Goal: Task Accomplishment & Management: Complete application form

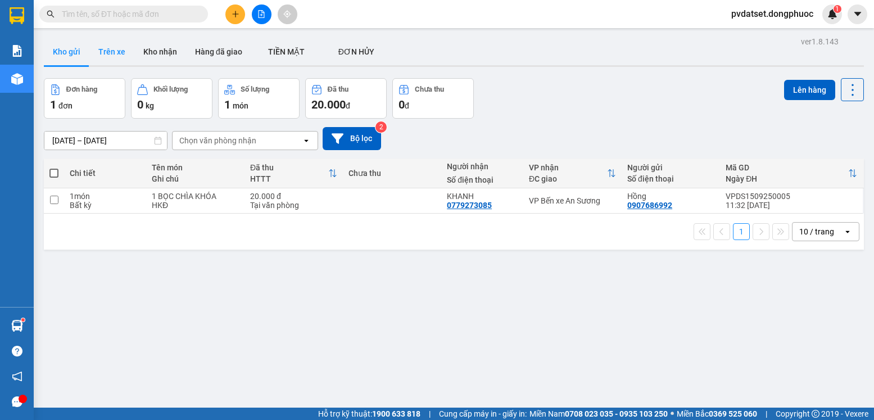
drag, startPoint x: 114, startPoint y: 46, endPoint x: 98, endPoint y: 56, distance: 19.2
click at [114, 47] on button "Trên xe" at bounding box center [111, 51] width 45 height 27
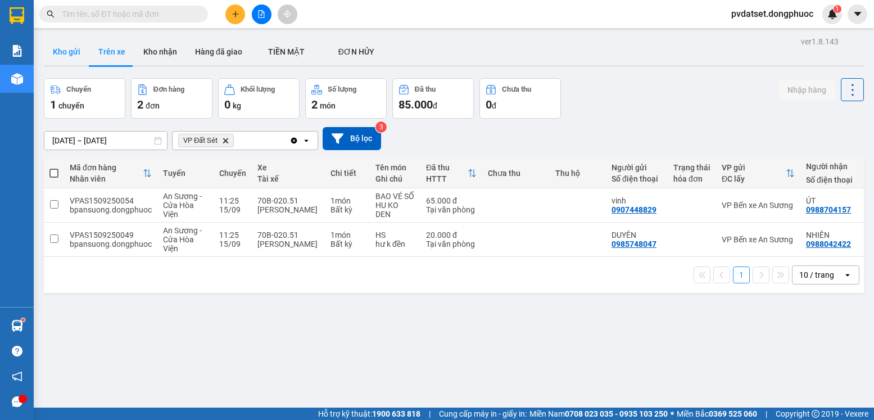
click at [71, 58] on button "Kho gửi" at bounding box center [67, 51] width 46 height 27
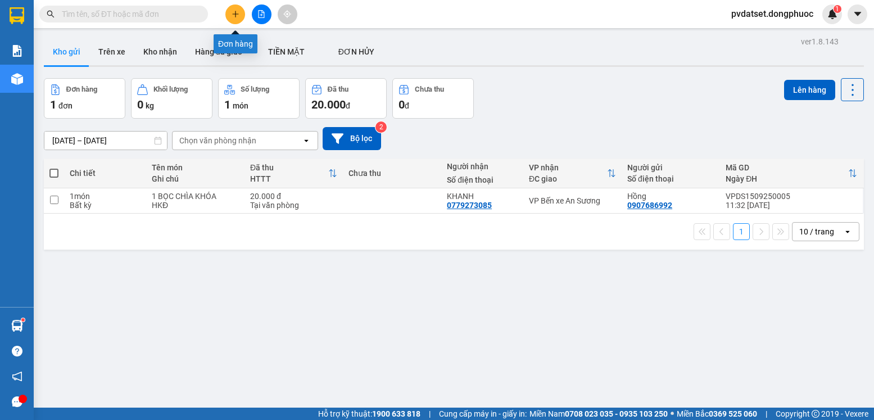
click at [237, 15] on icon "plus" at bounding box center [236, 14] width 8 height 8
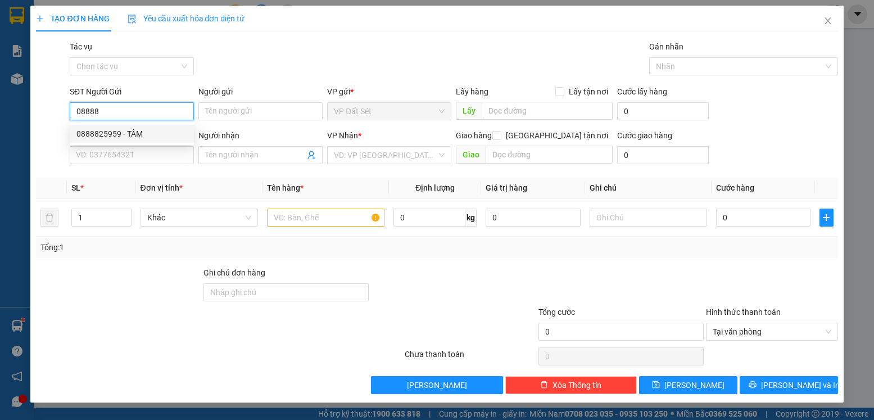
click at [156, 135] on div "0888825959 - TÂM" at bounding box center [131, 134] width 111 height 12
type input "0888825959"
type input "TÂM"
type input "0847939888"
type input "MAY"
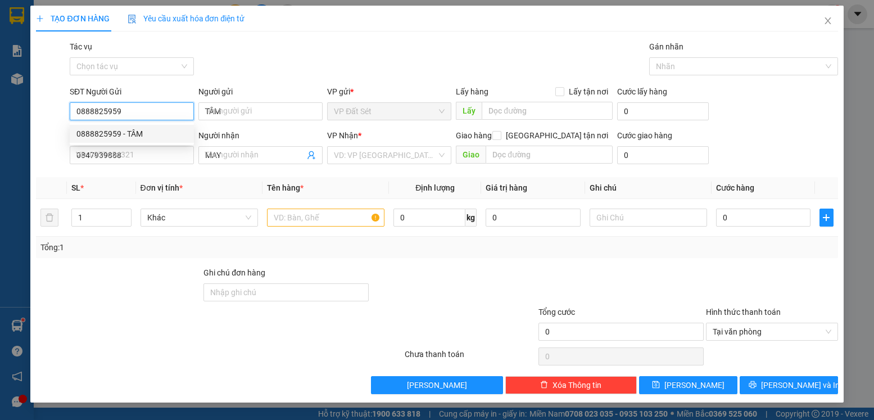
type input "20.000"
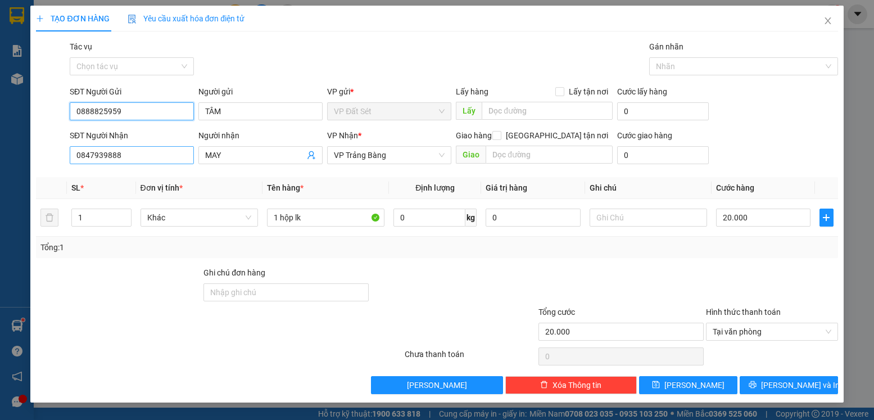
type input "0888825959"
drag, startPoint x: 83, startPoint y: 161, endPoint x: 71, endPoint y: 161, distance: 11.8
click at [71, 161] on input "0847939888" at bounding box center [132, 155] width 124 height 18
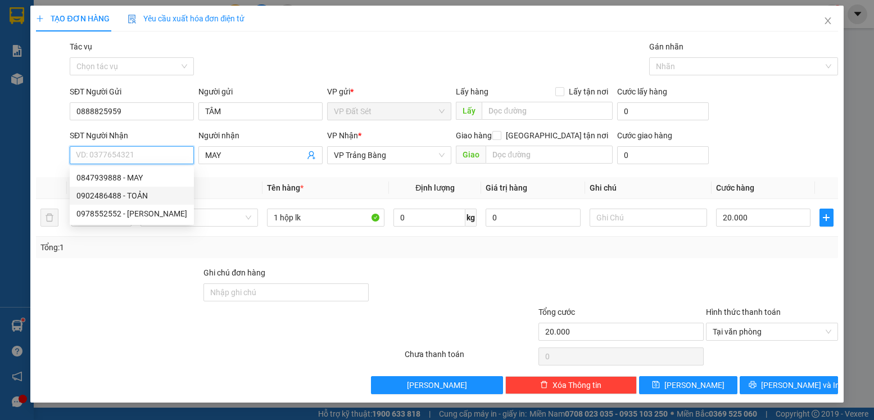
click at [154, 196] on div "0902486488 - TOẢN" at bounding box center [131, 196] width 111 height 12
type input "0902486488"
type input "TOẢN"
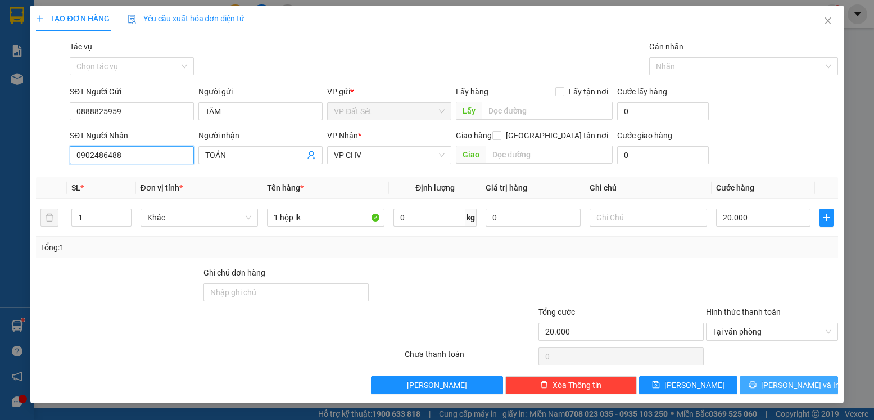
type input "0902486488"
click at [828, 385] on button "[PERSON_NAME] và In" at bounding box center [789, 385] width 98 height 18
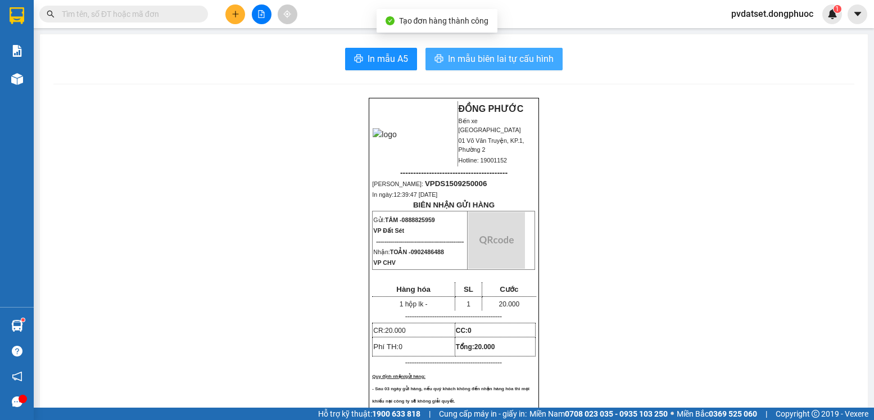
click at [486, 66] on span "In mẫu biên lai tự cấu hình" at bounding box center [501, 59] width 106 height 14
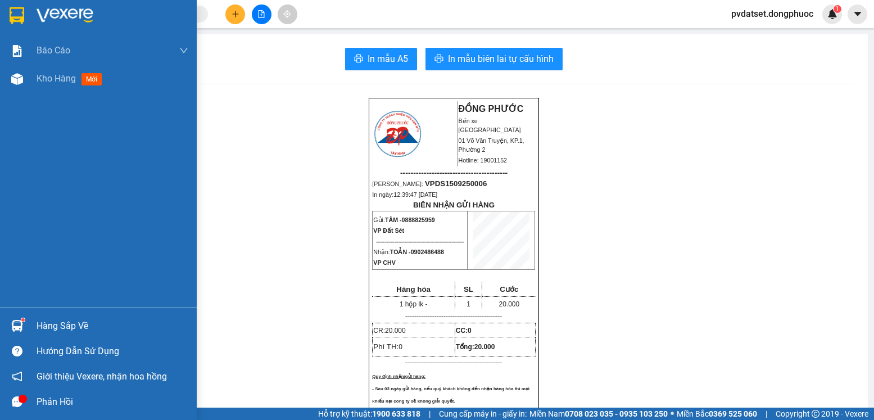
drag, startPoint x: 63, startPoint y: 82, endPoint x: 197, endPoint y: 3, distance: 155.3
click at [67, 82] on span "Kho hàng" at bounding box center [56, 78] width 39 height 11
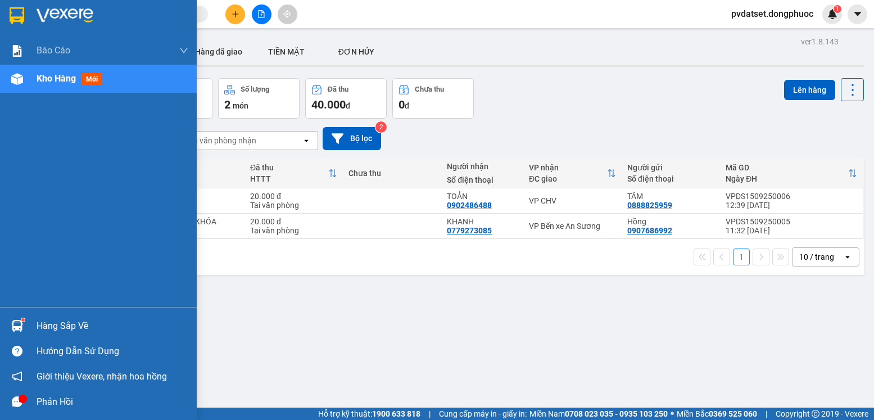
click at [22, 314] on div "Hàng sắp về" at bounding box center [98, 325] width 197 height 25
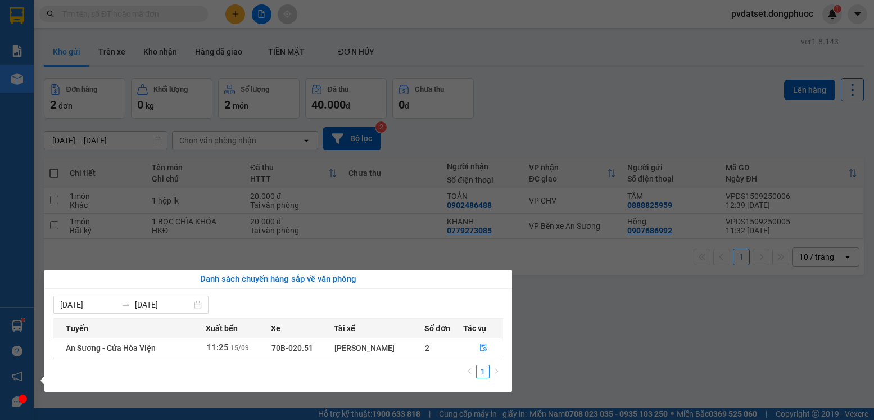
click at [593, 321] on section "Kết quả tìm kiếm ( 0 ) Bộ lọc Ngày tạo đơn gần nhất No Data pvdatset.dongphuoc …" at bounding box center [437, 210] width 874 height 420
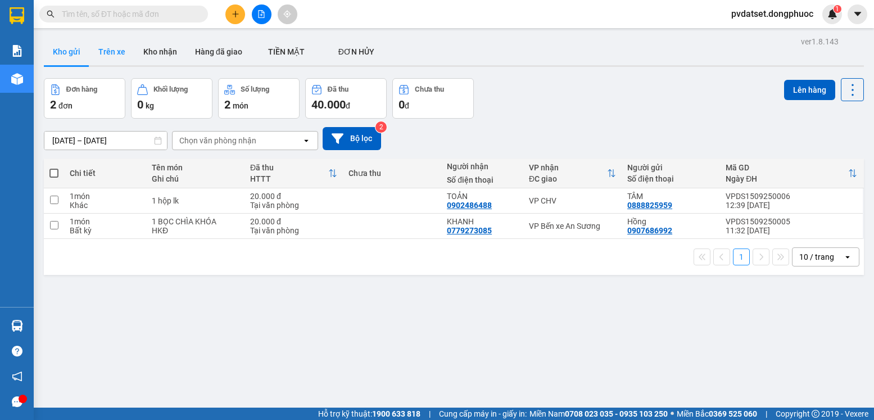
click at [119, 47] on button "Trên xe" at bounding box center [111, 51] width 45 height 27
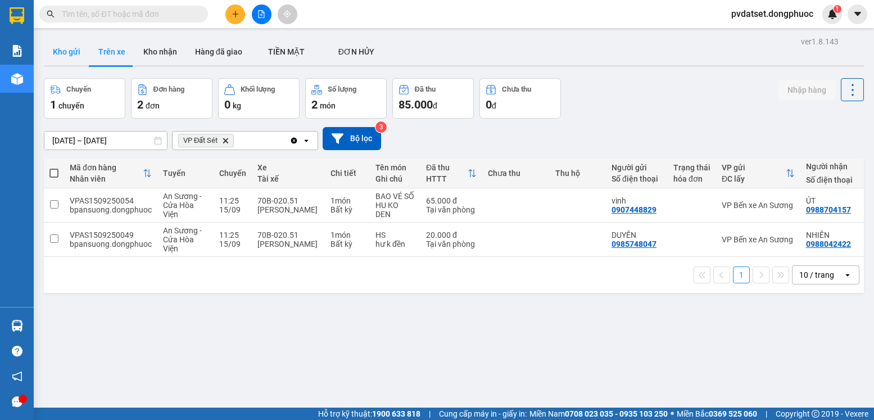
click at [58, 43] on button "Kho gửi" at bounding box center [67, 51] width 46 height 27
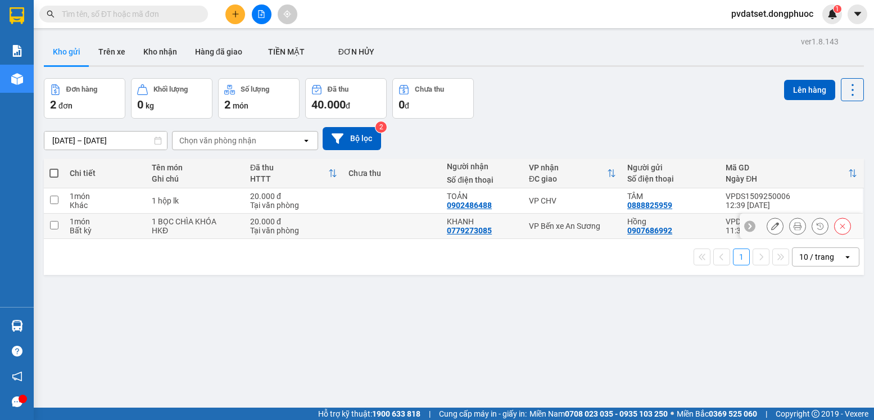
click at [579, 232] on td "VP Bến xe An Sương" at bounding box center [573, 226] width 98 height 25
checkbox input "true"
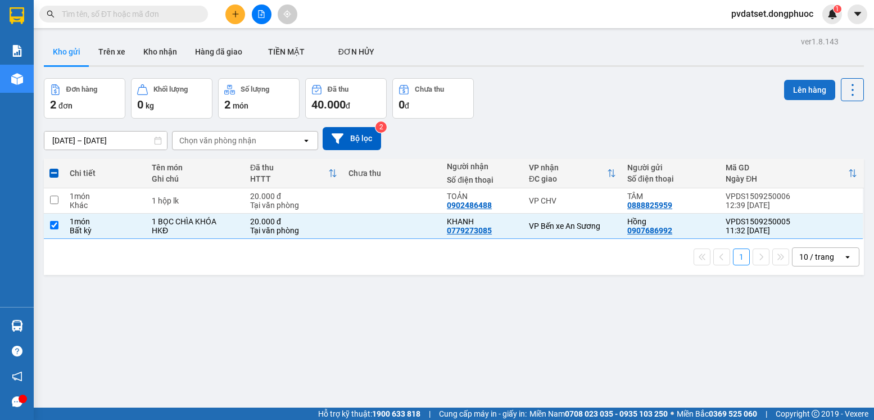
click at [812, 93] on button "Lên hàng" at bounding box center [809, 90] width 51 height 20
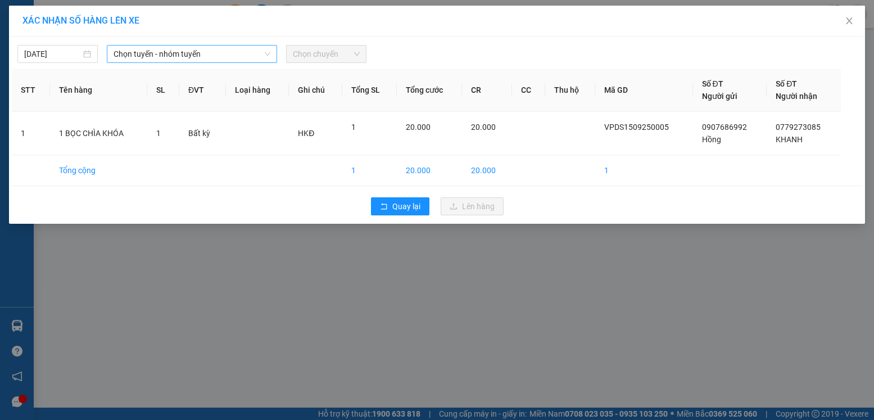
click at [159, 56] on span "Chọn tuyến - nhóm tuyến" at bounding box center [192, 54] width 157 height 17
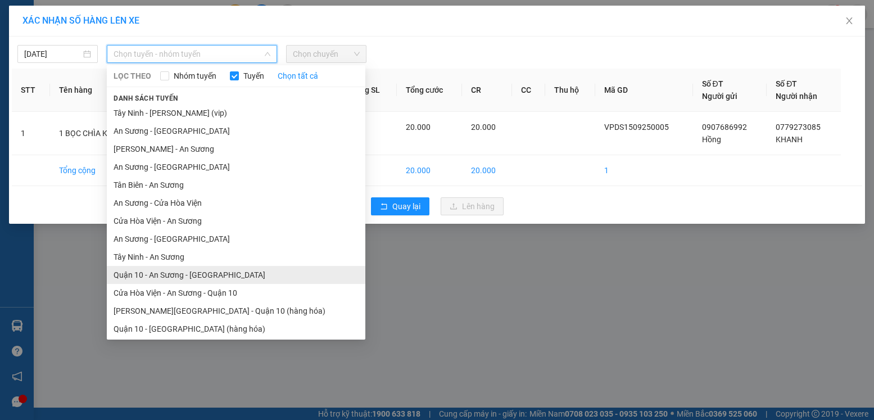
scroll to position [21, 0]
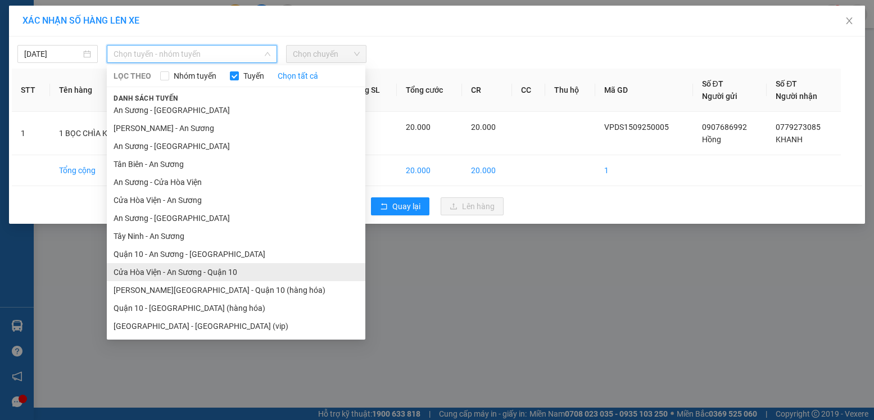
click at [195, 270] on li "Cửa Hòa Viện - An Sương - Quận 10" at bounding box center [236, 272] width 259 height 18
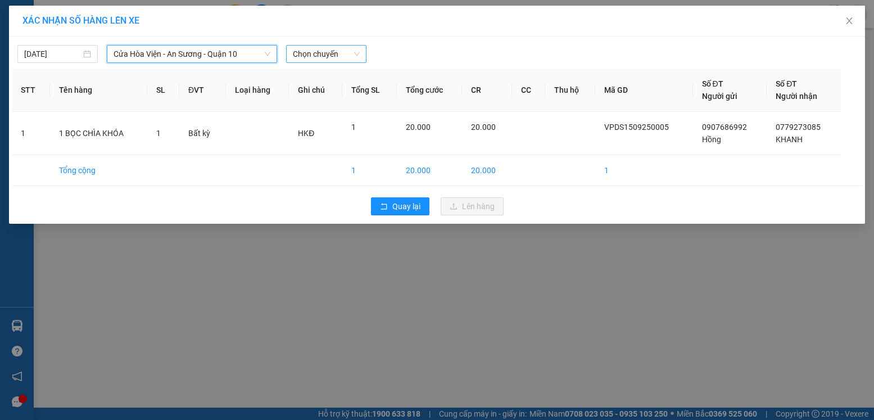
click at [346, 49] on span "Chọn chuyến" at bounding box center [326, 54] width 67 height 17
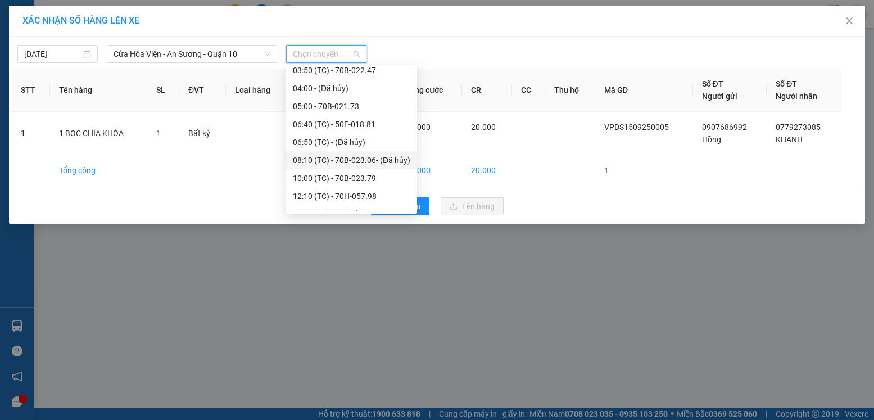
scroll to position [36, 0]
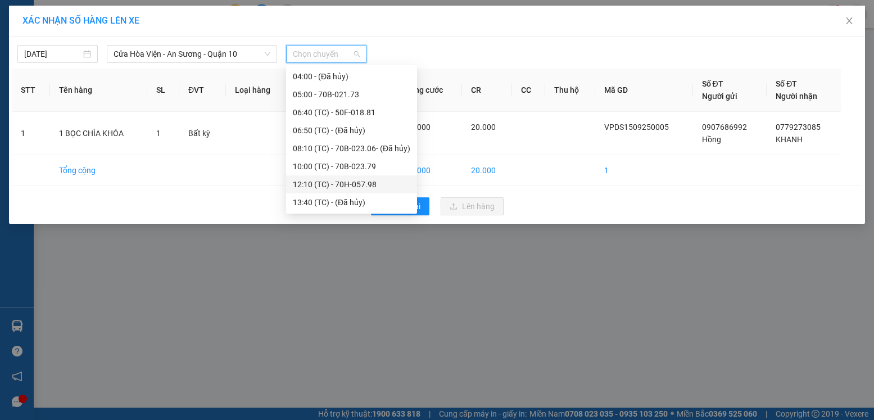
click at [378, 188] on div "12:10 (TC) - 70H-057.98" at bounding box center [352, 184] width 118 height 12
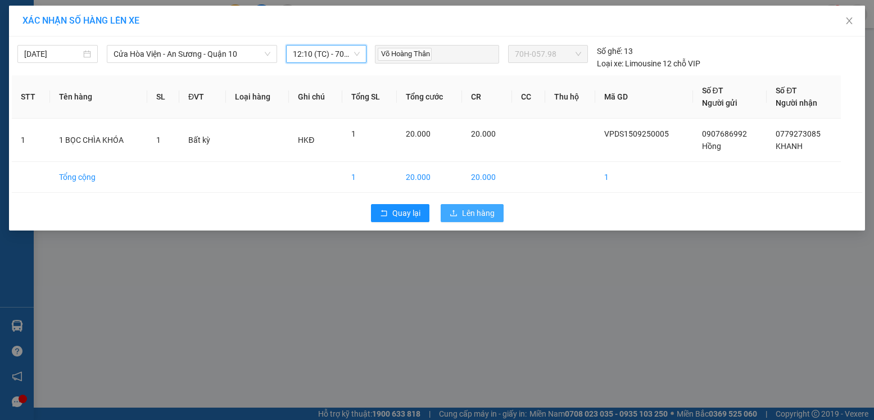
click at [479, 209] on span "Lên hàng" at bounding box center [478, 213] width 33 height 12
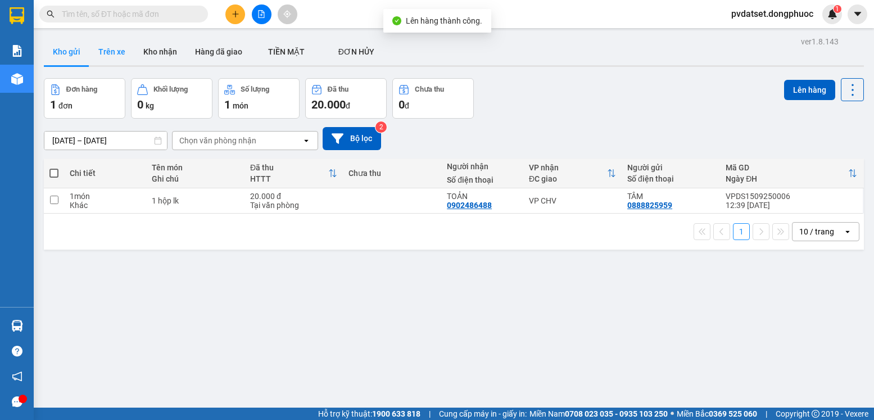
click at [123, 60] on button "Trên xe" at bounding box center [111, 51] width 45 height 27
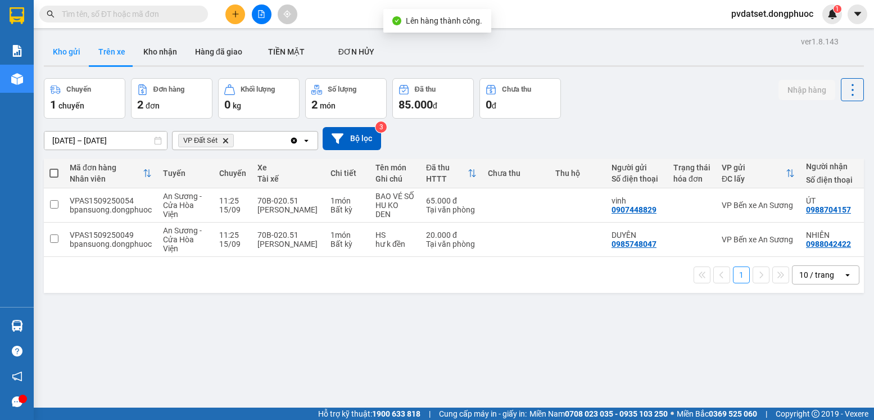
click at [56, 54] on button "Kho gửi" at bounding box center [67, 51] width 46 height 27
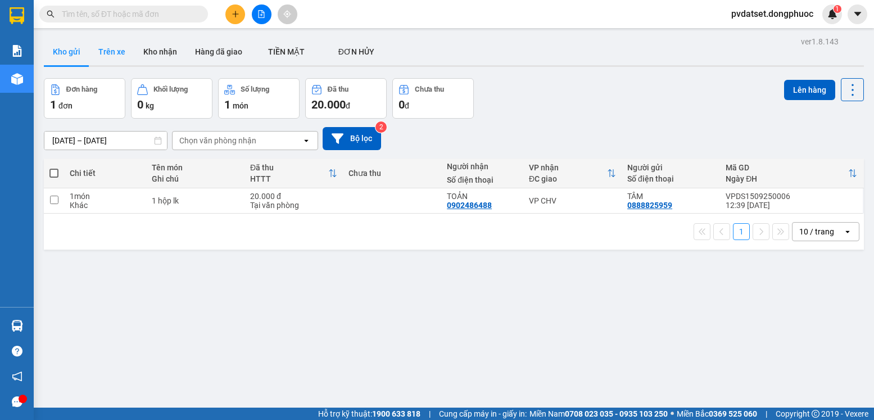
drag, startPoint x: 105, startPoint y: 43, endPoint x: 107, endPoint y: 48, distance: 5.9
click at [105, 44] on button "Trên xe" at bounding box center [111, 51] width 45 height 27
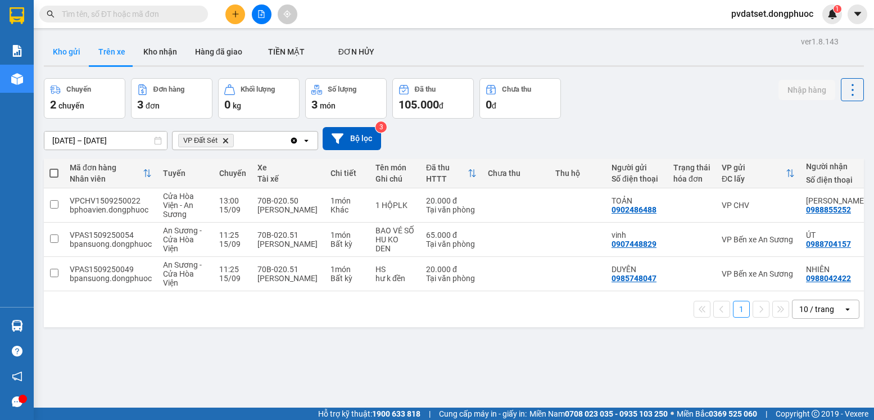
click at [52, 60] on button "Kho gửi" at bounding box center [67, 51] width 46 height 27
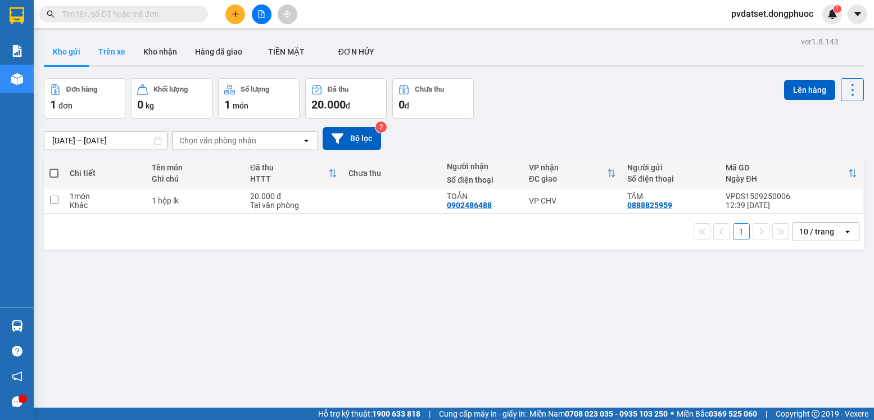
click at [115, 52] on button "Trên xe" at bounding box center [111, 51] width 45 height 27
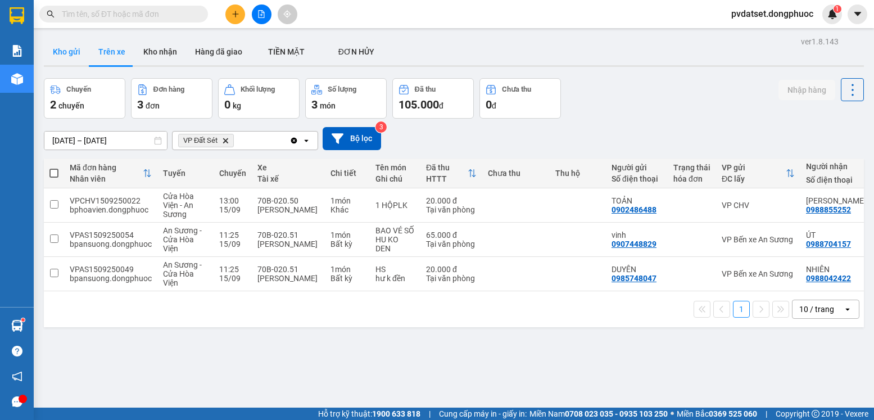
click at [75, 55] on button "Kho gửi" at bounding box center [67, 51] width 46 height 27
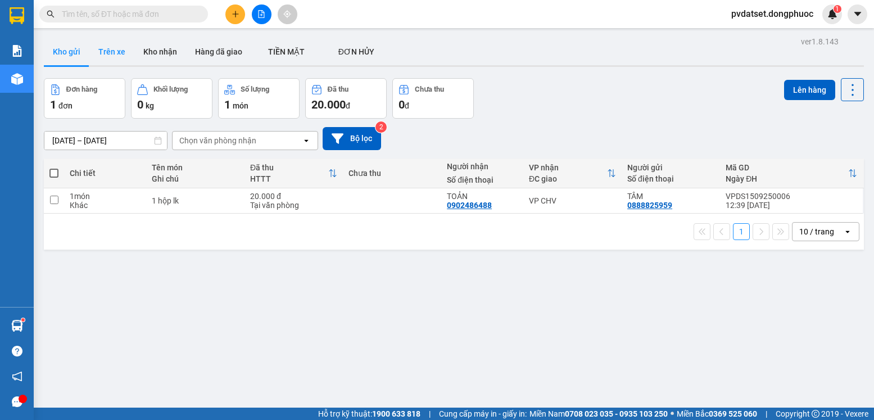
click at [110, 56] on button "Trên xe" at bounding box center [111, 51] width 45 height 27
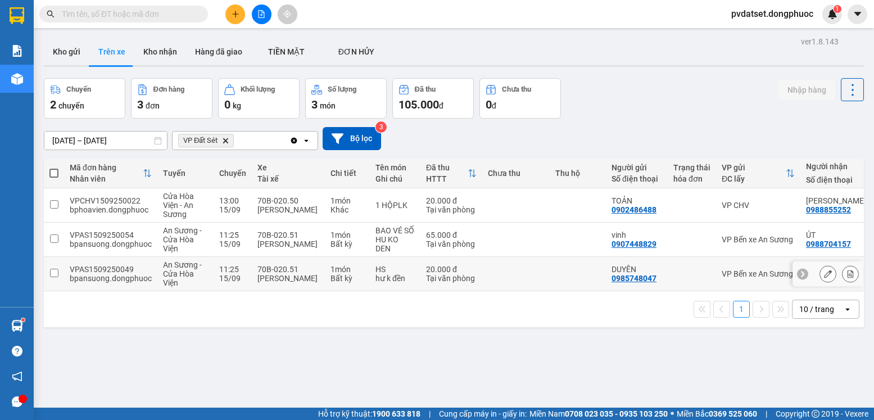
drag, startPoint x: 277, startPoint y: 270, endPoint x: 280, endPoint y: 250, distance: 19.9
click at [277, 270] on div "70B-020.51" at bounding box center [289, 269] width 62 height 9
checkbox input "true"
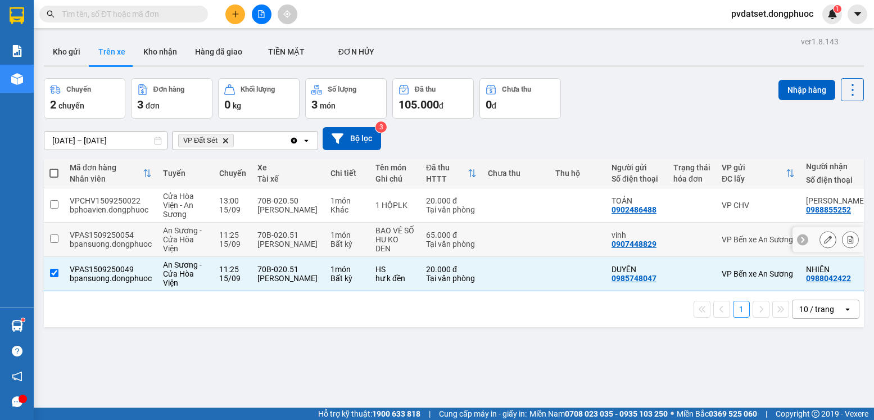
drag, startPoint x: 283, startPoint y: 234, endPoint x: 288, endPoint y: 231, distance: 6.4
click at [283, 234] on div "70B-020.51" at bounding box center [289, 235] width 62 height 9
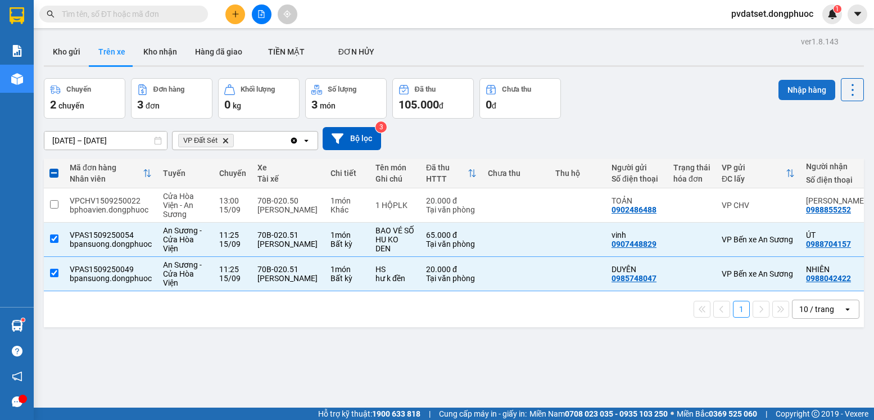
click at [787, 85] on button "Nhập hàng" at bounding box center [807, 90] width 57 height 20
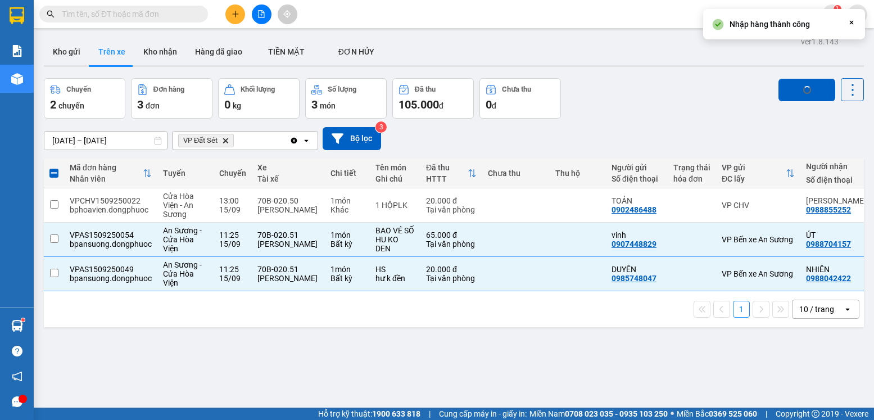
checkbox input "false"
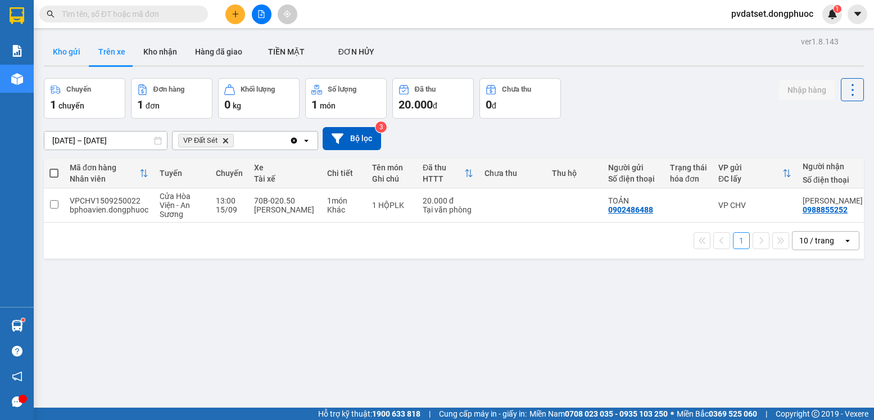
click at [62, 51] on button "Kho gửi" at bounding box center [67, 51] width 46 height 27
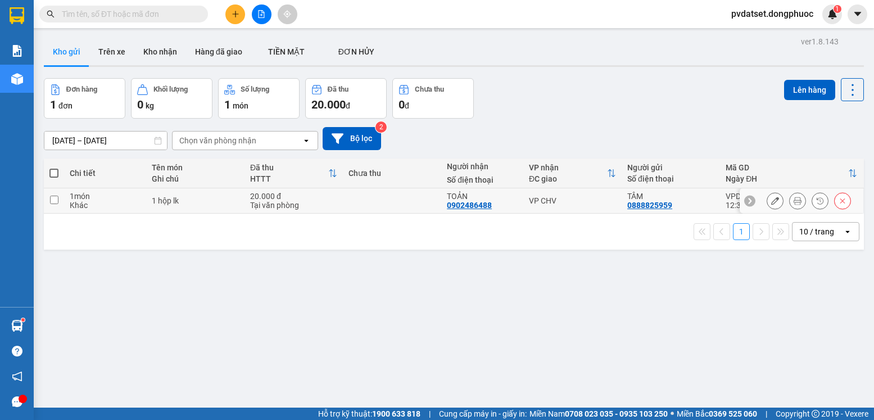
click at [596, 202] on div "VP CHV" at bounding box center [572, 200] width 87 height 9
checkbox input "true"
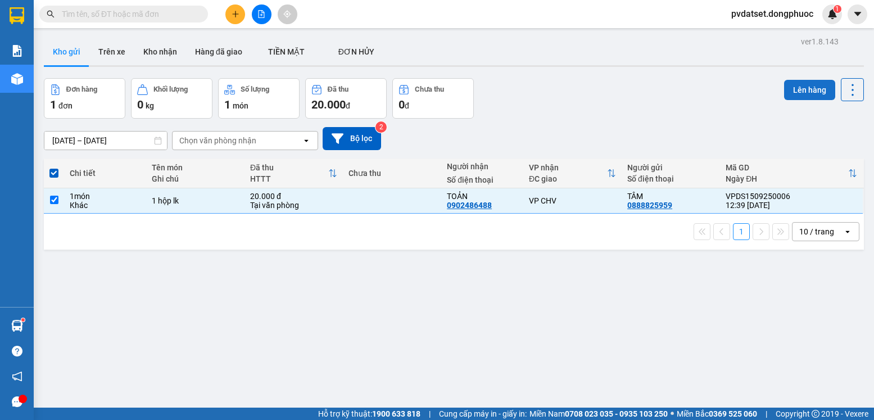
click at [808, 97] on button "Lên hàng" at bounding box center [809, 90] width 51 height 20
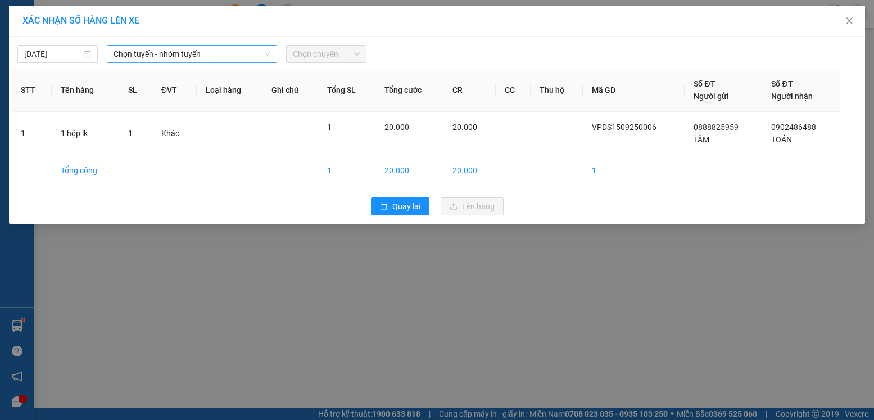
click at [184, 52] on span "Chọn tuyến - nhóm tuyến" at bounding box center [192, 54] width 157 height 17
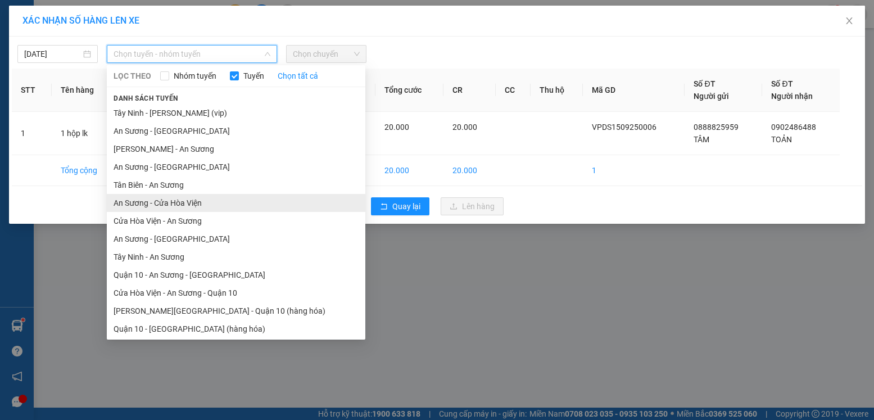
click at [182, 210] on li "An Sương - Cửa Hòa Viện" at bounding box center [236, 203] width 259 height 18
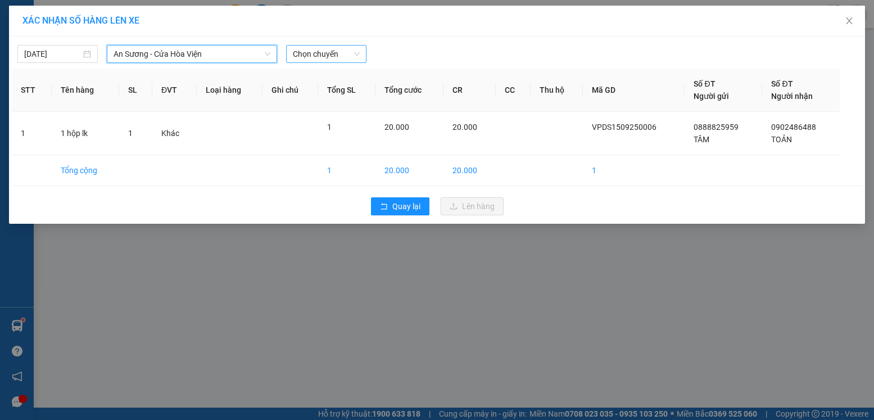
click at [336, 58] on span "Chọn chuyến" at bounding box center [326, 54] width 67 height 17
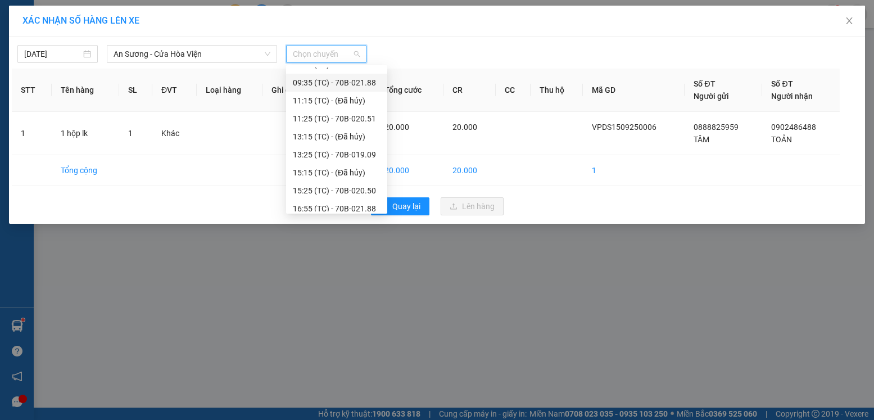
scroll to position [88, 0]
click at [354, 134] on div "11:25 (TC) - 70B-020.51" at bounding box center [337, 133] width 88 height 12
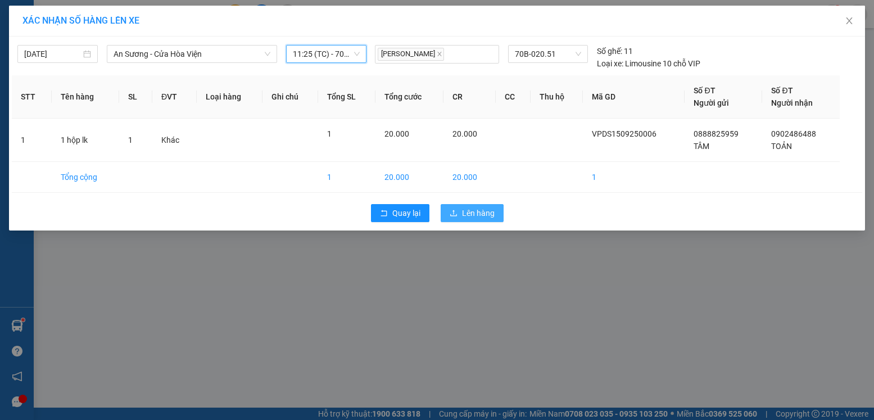
click at [486, 214] on span "Lên hàng" at bounding box center [478, 213] width 33 height 12
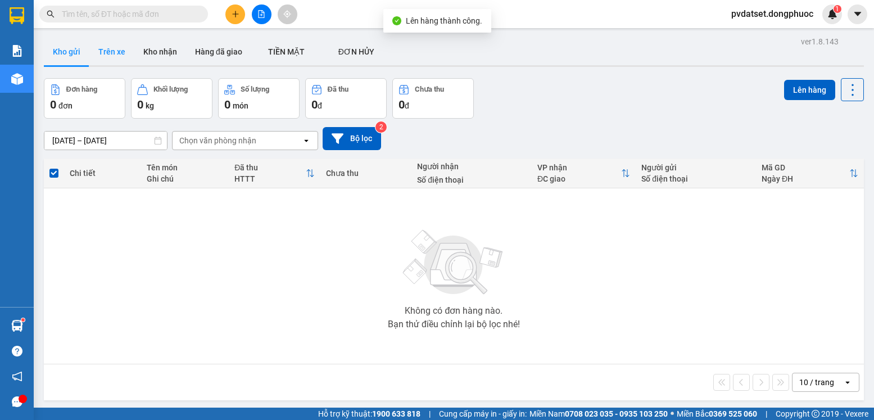
click at [117, 53] on button "Trên xe" at bounding box center [111, 51] width 45 height 27
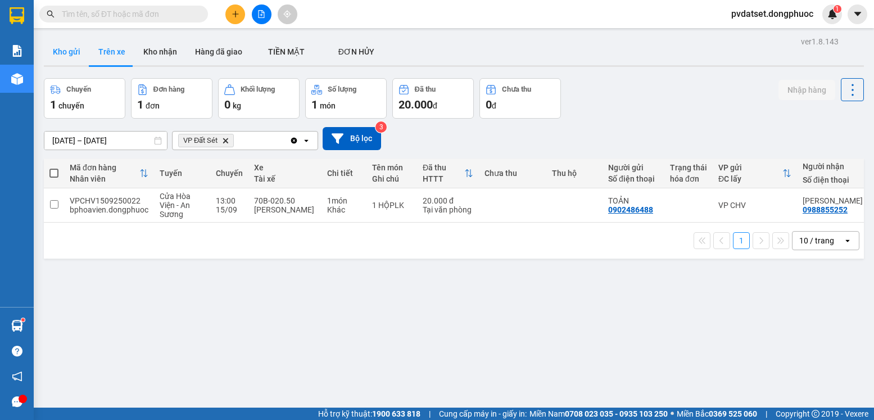
click at [61, 47] on button "Kho gửi" at bounding box center [67, 51] width 46 height 27
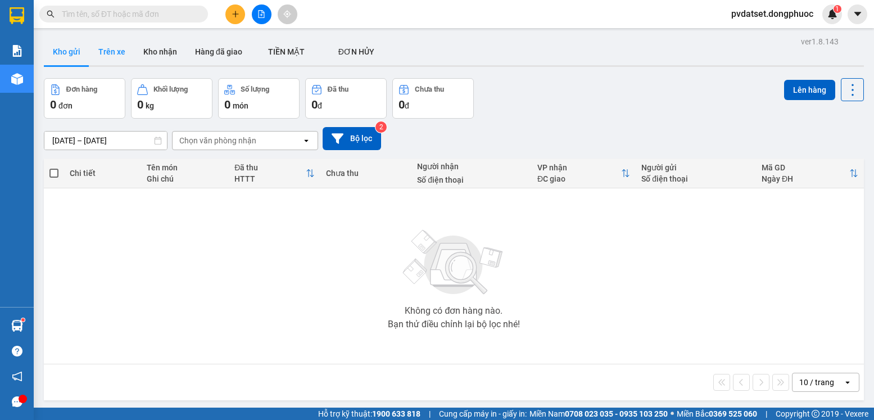
click at [120, 58] on button "Trên xe" at bounding box center [111, 51] width 45 height 27
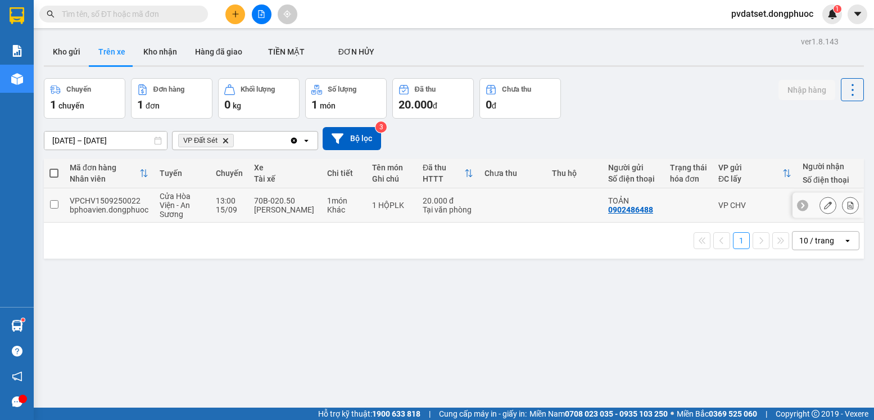
click at [590, 201] on td at bounding box center [575, 205] width 56 height 34
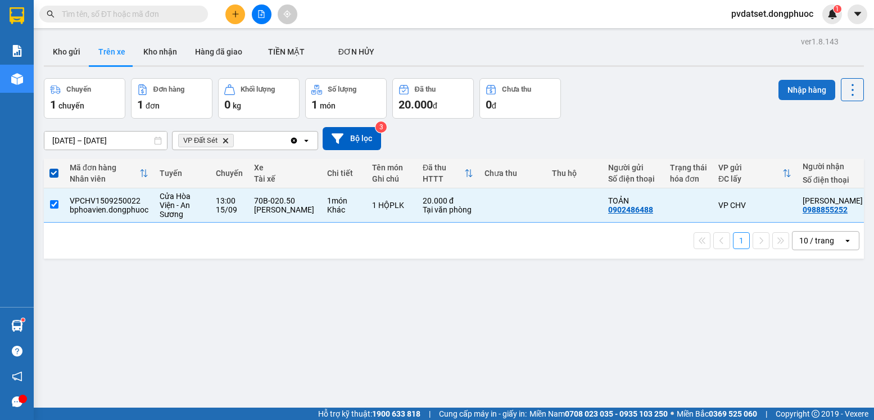
click at [793, 90] on button "Nhập hàng" at bounding box center [807, 90] width 57 height 20
checkbox input "false"
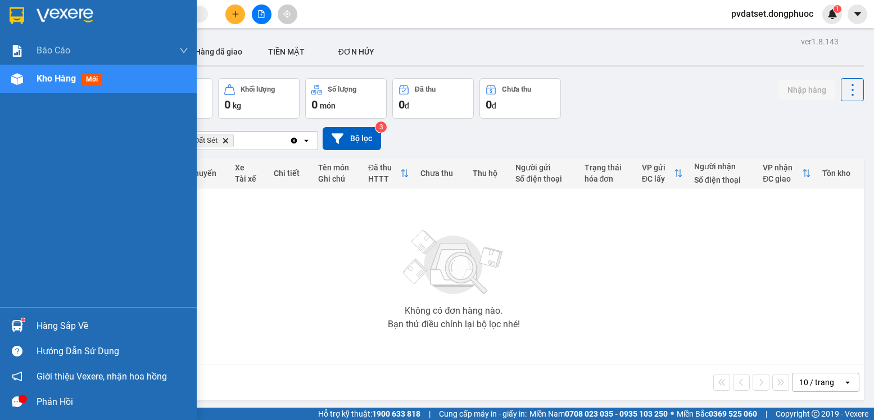
click at [62, 322] on div "Hàng sắp về" at bounding box center [113, 326] width 152 height 17
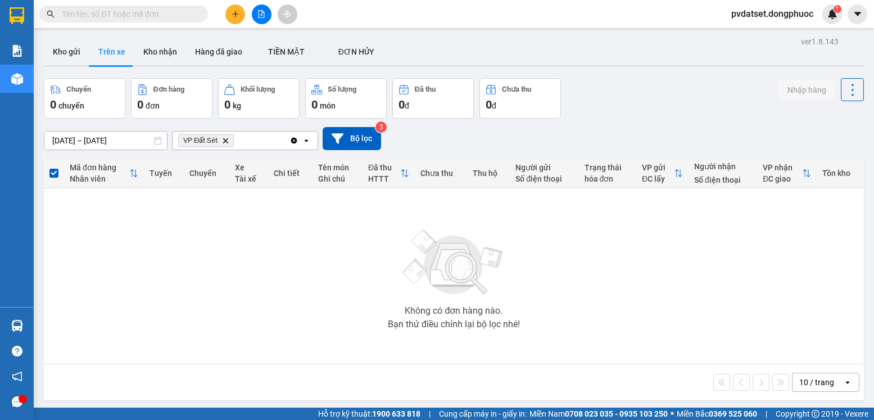
click at [564, 247] on section "Kết quả tìm kiếm ( 0 ) Bộ lọc Ngày tạo đơn gần nhất No Data pvdatset.dongphuoc …" at bounding box center [437, 210] width 874 height 420
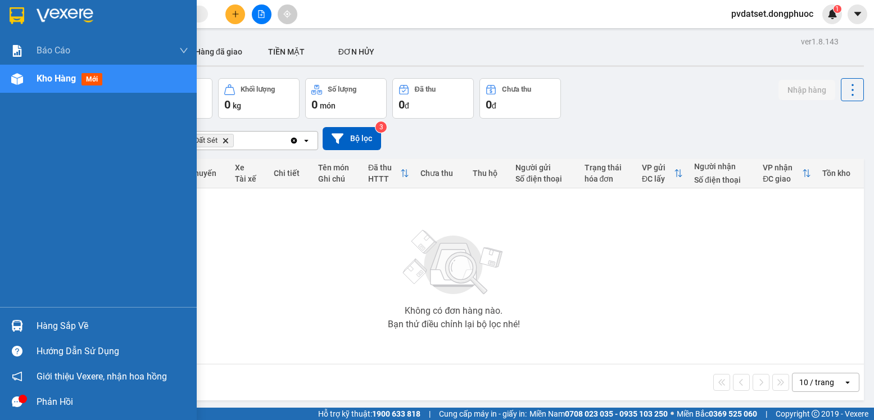
drag, startPoint x: 28, startPoint y: 324, endPoint x: 148, endPoint y: 318, distance: 120.5
click at [28, 324] on div "Hàng sắp về" at bounding box center [98, 325] width 197 height 25
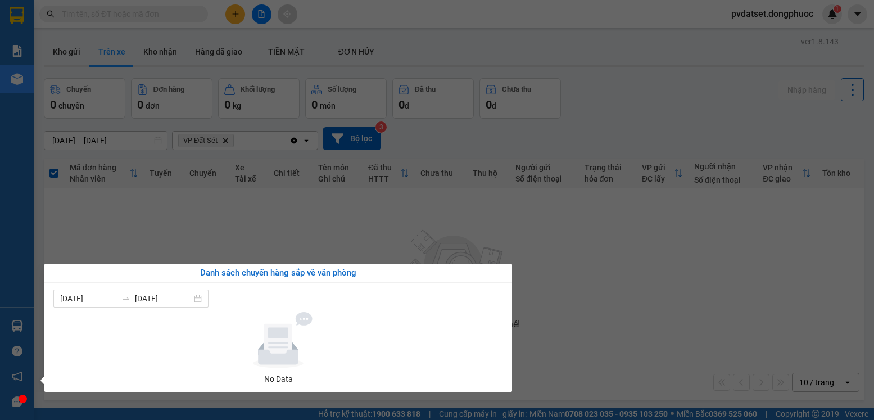
click at [684, 241] on section "Kết quả tìm kiếm ( 0 ) Bộ lọc Ngày tạo đơn gần nhất No Data pvdatset.dongphuoc …" at bounding box center [437, 210] width 874 height 420
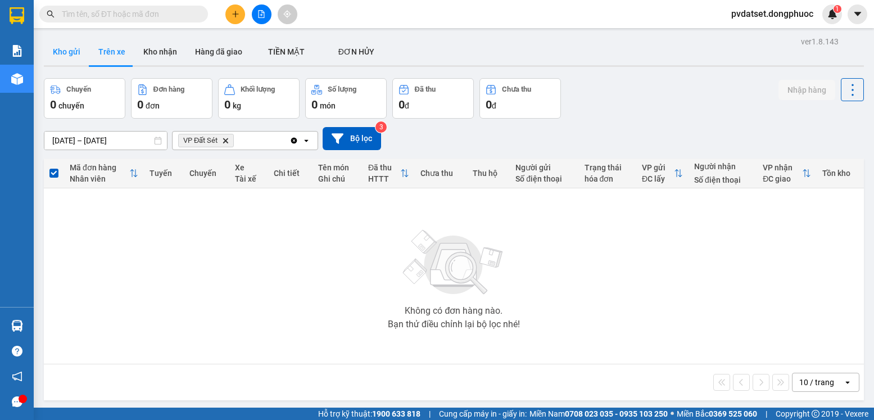
click at [73, 54] on button "Kho gửi" at bounding box center [67, 51] width 46 height 27
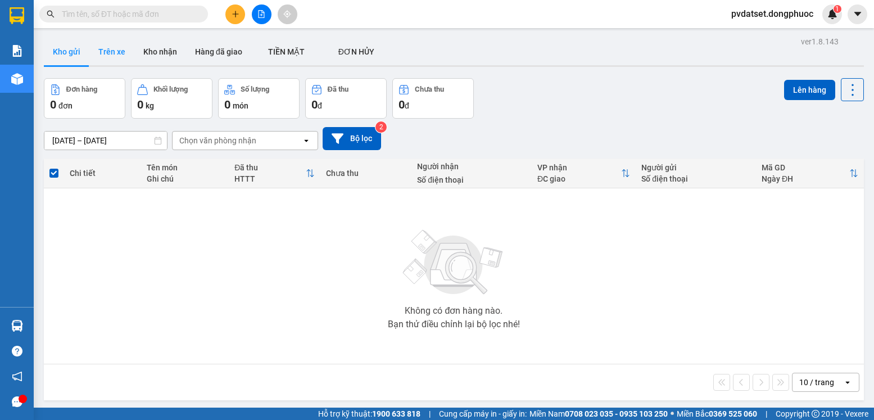
click at [101, 48] on button "Trên xe" at bounding box center [111, 51] width 45 height 27
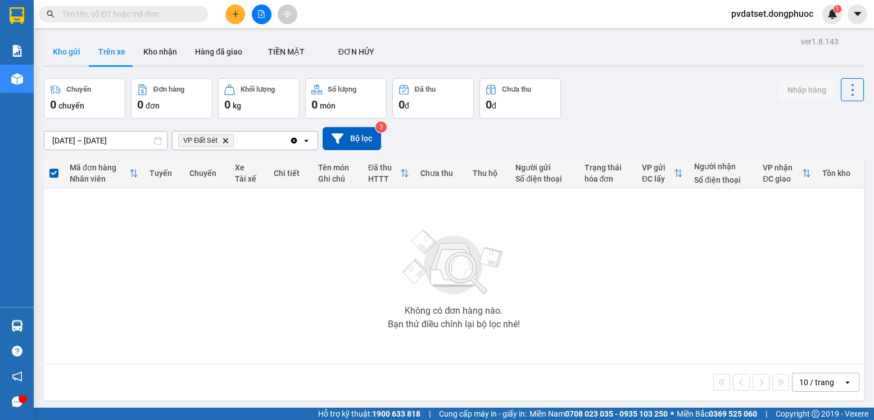
click at [80, 50] on button "Kho gửi" at bounding box center [67, 51] width 46 height 27
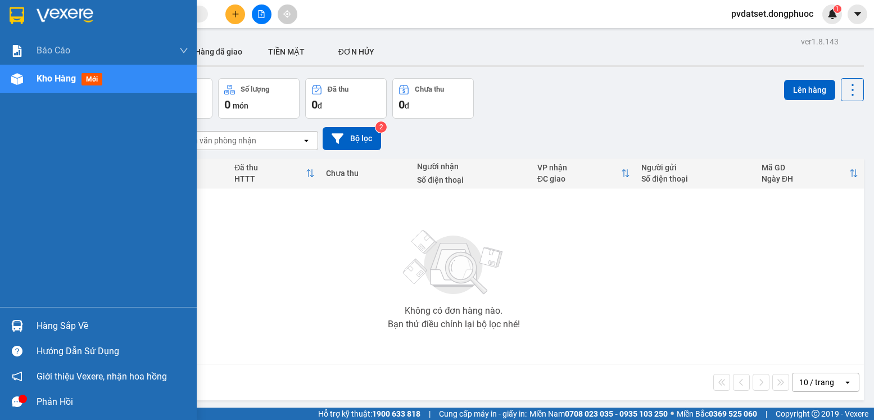
drag, startPoint x: 25, startPoint y: 329, endPoint x: 115, endPoint y: 314, distance: 91.8
click at [28, 328] on div "Hàng sắp về" at bounding box center [98, 325] width 197 height 25
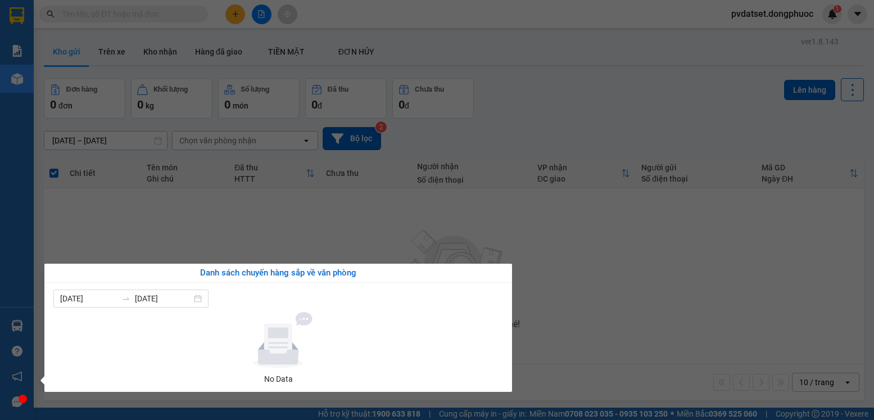
click at [612, 272] on section "Kết quả tìm kiếm ( 0 ) Bộ lọc Ngày tạo đơn gần nhất No Data pvdatset.dongphuoc …" at bounding box center [437, 210] width 874 height 420
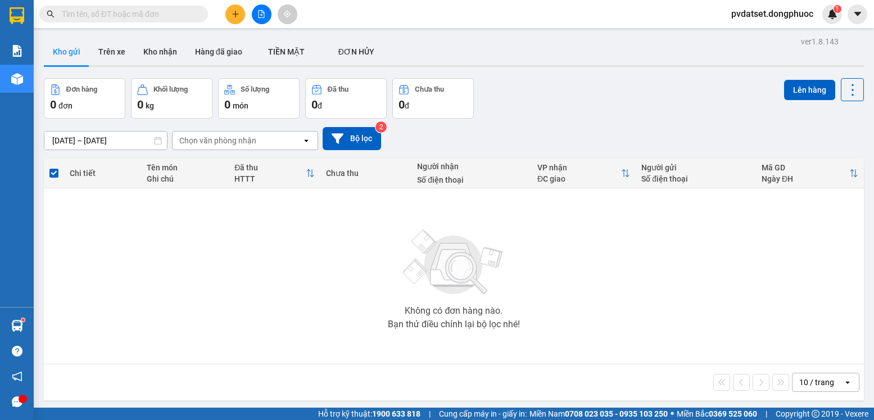
click at [233, 10] on button at bounding box center [235, 14] width 20 height 20
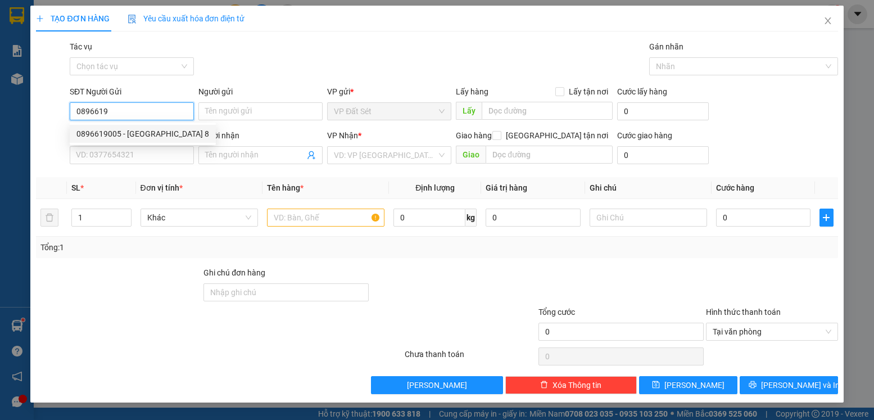
click at [123, 130] on div "0896619005 - [GEOGRAPHIC_DATA] 8" at bounding box center [142, 134] width 133 height 12
type input "0896619005"
type input "MỸ ANH 8"
type input "0908084247"
type input "THIÊN SANH"
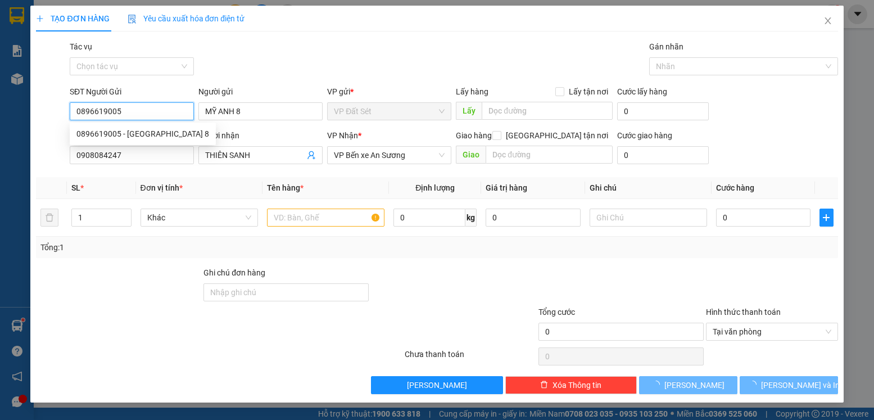
type input "20.000"
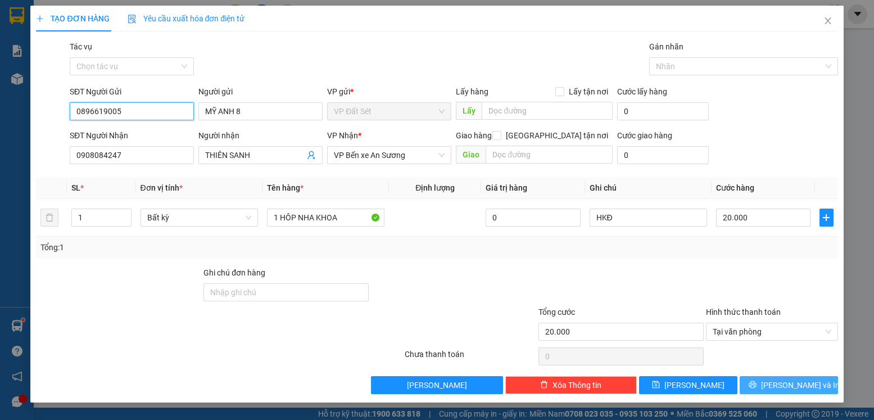
type input "0896619005"
click at [779, 380] on span "[PERSON_NAME] và In" at bounding box center [800, 385] width 79 height 12
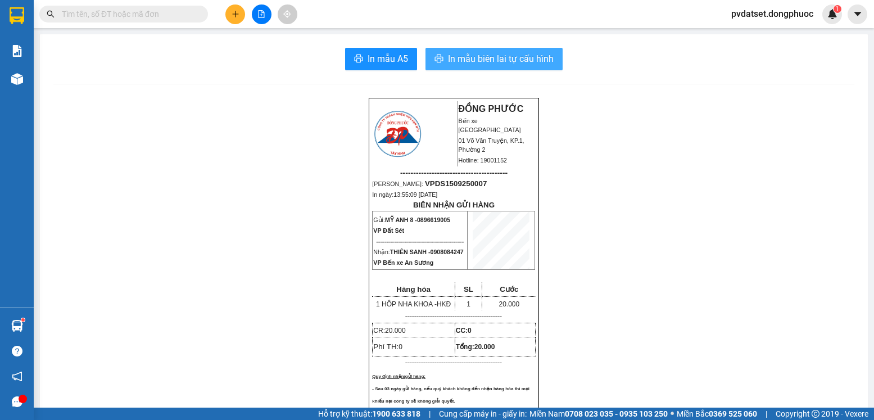
click at [543, 65] on span "In mẫu biên lai tự cấu hình" at bounding box center [501, 59] width 106 height 14
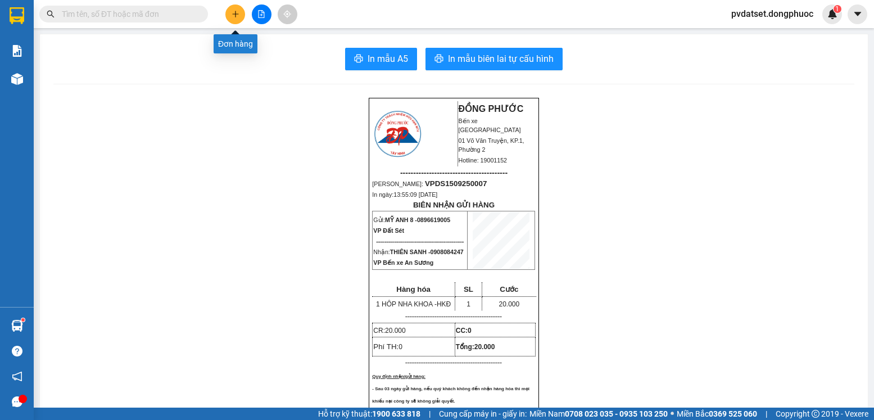
click at [236, 16] on icon "plus" at bounding box center [236, 14] width 8 height 8
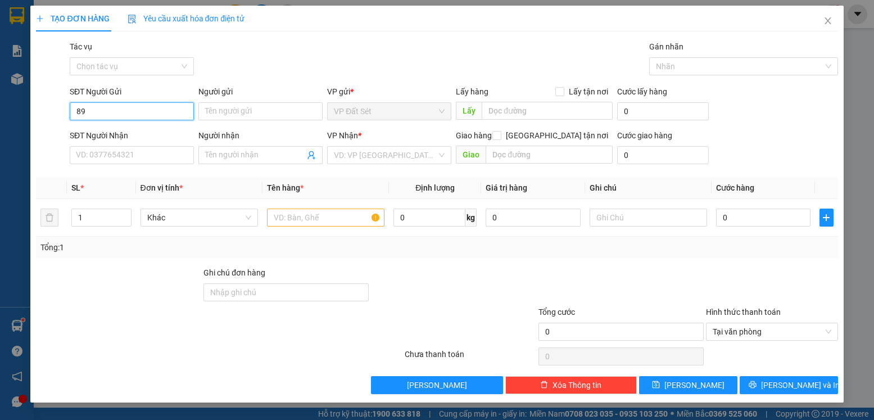
type input "8"
click at [177, 130] on div "0896619005 - [GEOGRAPHIC_DATA] 8" at bounding box center [142, 134] width 133 height 12
type input "0896619005"
type input "MỸ ANH 8"
type input "0908084247"
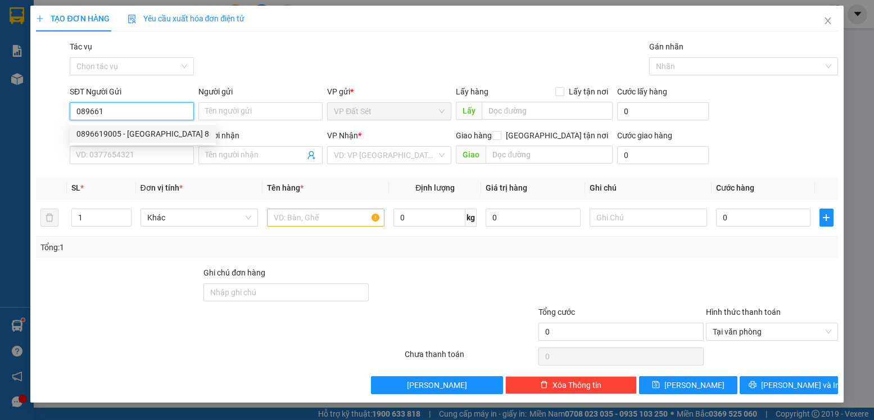
type input "THIÊN SANH"
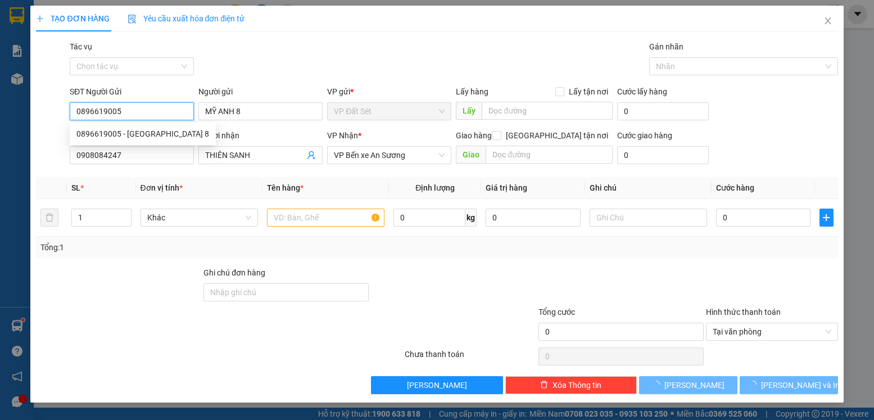
type input "20.000"
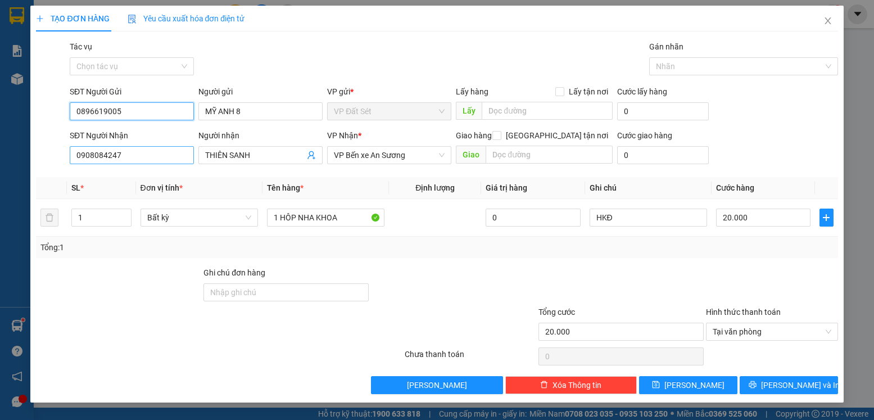
type input "0896619005"
drag, startPoint x: 136, startPoint y: 163, endPoint x: 47, endPoint y: 163, distance: 88.9
click at [46, 163] on div "SĐT Người Nhận 0908084247 0908084247 Người nhận THIÊN SANH VP Nhận * VP Bến xe …" at bounding box center [437, 148] width 804 height 39
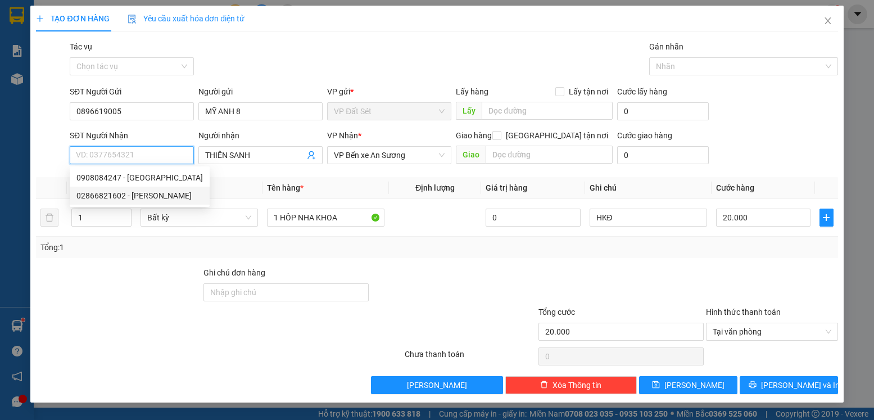
click at [128, 192] on div "02866821602 - [PERSON_NAME]" at bounding box center [139, 196] width 127 height 12
type input "02866821602"
type input "[PERSON_NAME]"
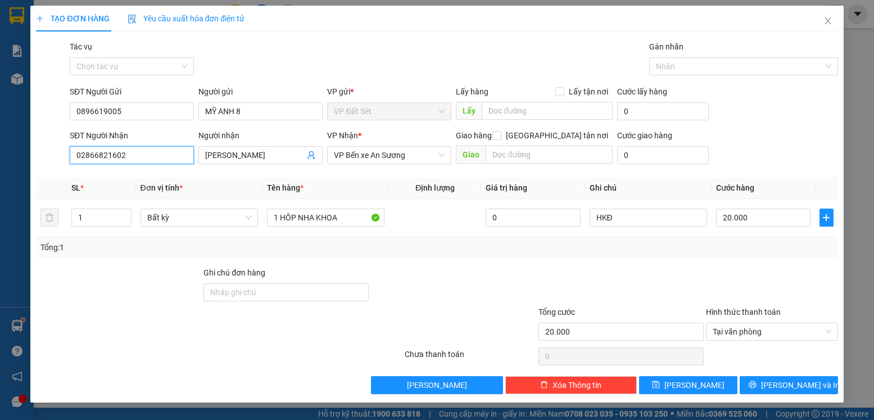
drag, startPoint x: 131, startPoint y: 156, endPoint x: 57, endPoint y: 157, distance: 73.7
click at [58, 157] on div "SĐT Người Nhận 02866821602 02866821602 Người nhận SƠN TIẾN VP Nhận * VP Bến xe …" at bounding box center [437, 148] width 804 height 39
type input "0901467788"
click at [626, 256] on div "Tổng: 1" at bounding box center [437, 247] width 802 height 21
click at [797, 382] on span "[PERSON_NAME] và In" at bounding box center [800, 385] width 79 height 12
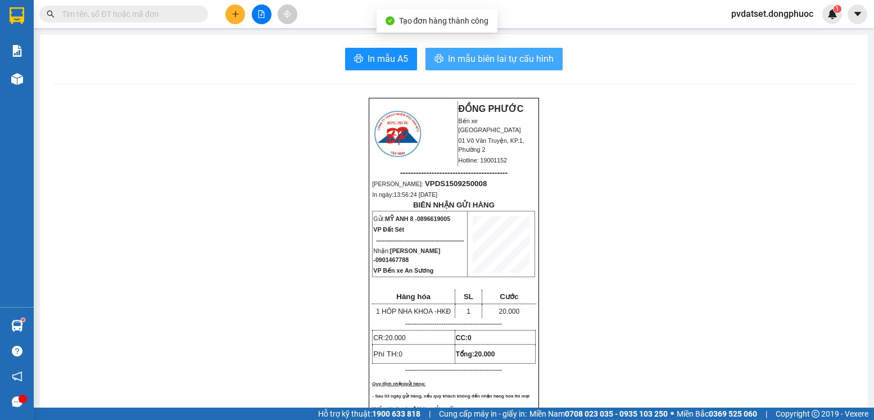
click at [528, 52] on span "In mẫu biên lai tự cấu hình" at bounding box center [501, 59] width 106 height 14
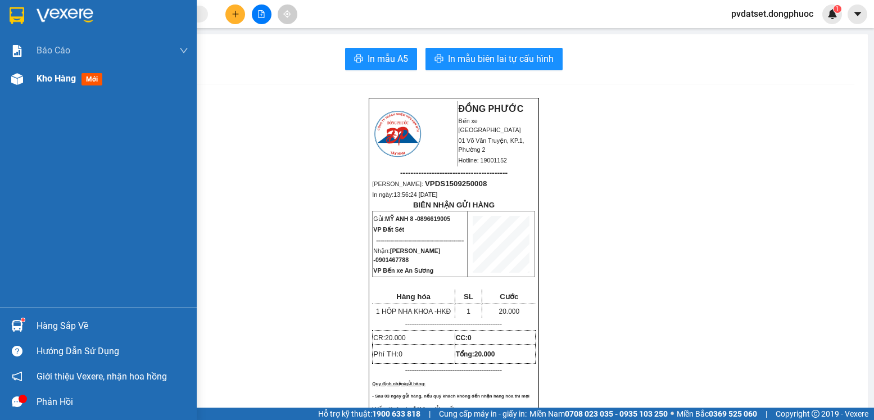
click at [62, 76] on span "Kho hàng" at bounding box center [56, 78] width 39 height 11
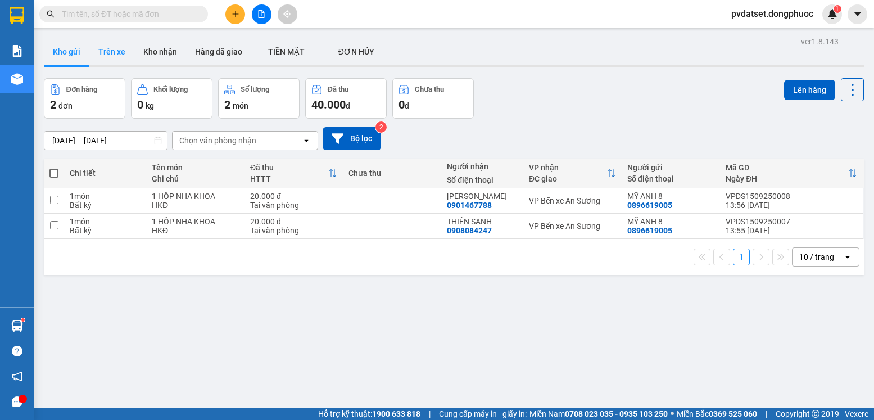
click at [100, 54] on button "Trên xe" at bounding box center [111, 51] width 45 height 27
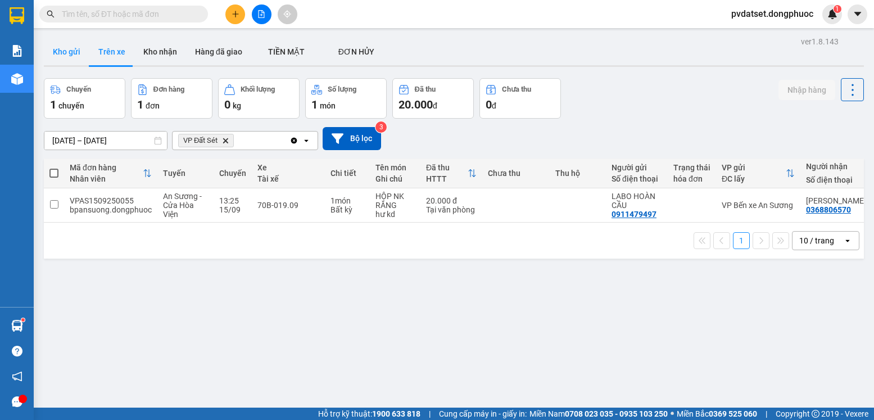
click at [76, 56] on button "Kho gửi" at bounding box center [67, 51] width 46 height 27
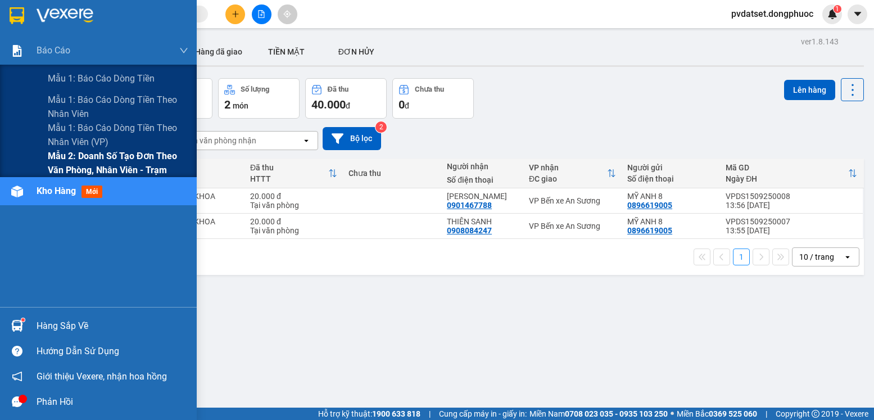
click at [94, 166] on span "Mẫu 2: Doanh số tạo đơn theo Văn phòng, nhân viên - Trạm" at bounding box center [118, 163] width 141 height 28
